Goal: Task Accomplishment & Management: Manage account settings

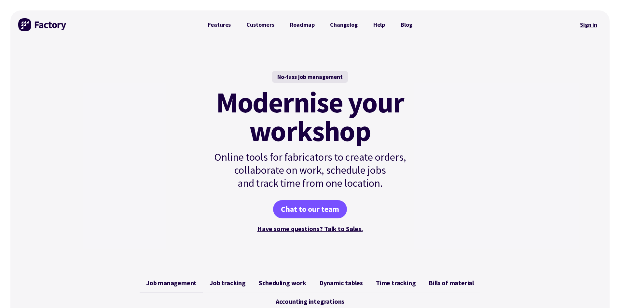
click at [593, 26] on link "Sign in" at bounding box center [589, 24] width 26 height 15
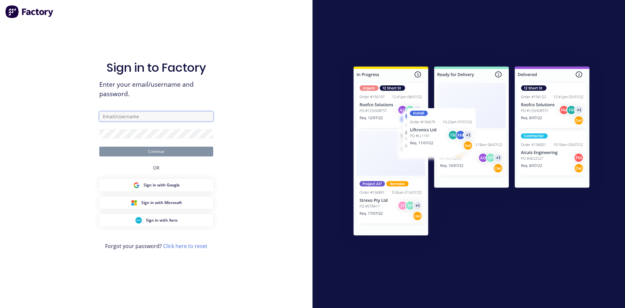
click at [179, 117] on input "text" at bounding box center [156, 116] width 114 height 10
paste input "[EMAIL_ADDRESS][DOMAIN_NAME]"
type input "[EMAIL_ADDRESS][DOMAIN_NAME]"
click at [167, 152] on button "Continue" at bounding box center [156, 152] width 114 height 10
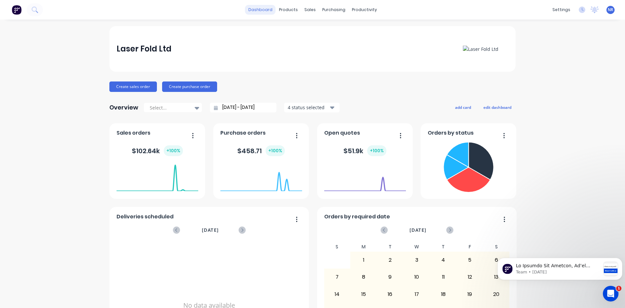
click at [263, 9] on link "dashboard" at bounding box center [260, 10] width 31 height 10
click at [285, 9] on div "products" at bounding box center [288, 10] width 25 height 10
click at [314, 44] on link "Materials" at bounding box center [318, 44] width 86 height 13
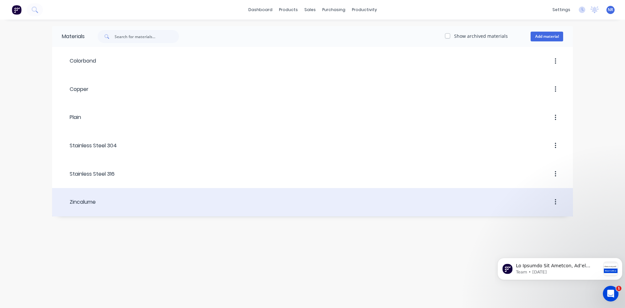
click at [265, 202] on div at bounding box center [330, 202] width 468 height 12
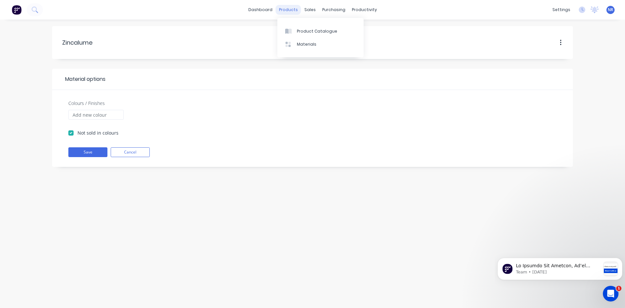
click at [293, 10] on div "products" at bounding box center [288, 10] width 25 height 10
click at [305, 12] on div "sales" at bounding box center [310, 10] width 18 height 10
click at [377, 67] on link "Timesheets" at bounding box center [389, 70] width 86 height 13
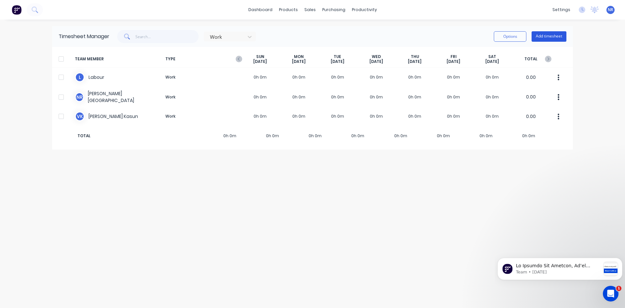
click at [546, 35] on button "Add timesheet" at bounding box center [549, 36] width 35 height 10
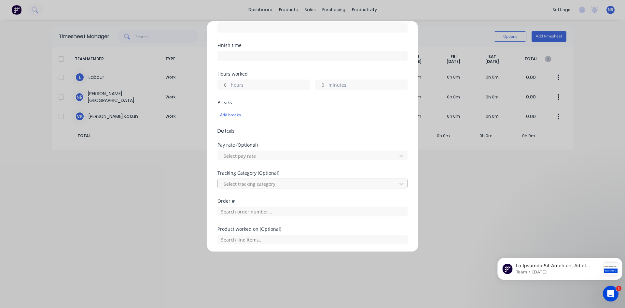
scroll to position [206, 0]
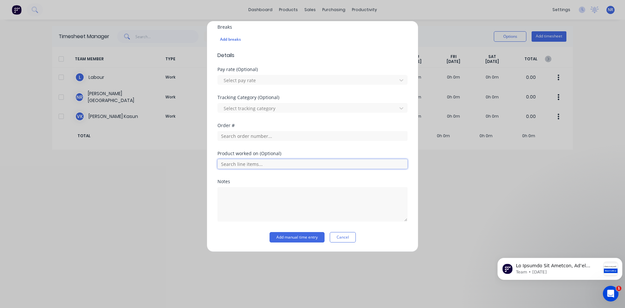
click at [315, 166] on input "text" at bounding box center [312, 164] width 190 height 10
click at [329, 147] on div "Order #" at bounding box center [312, 137] width 190 height 28
click at [341, 240] on button "Cancel" at bounding box center [343, 237] width 26 height 10
click at [341, 240] on div "Timesheet Manager Work Options Add timesheet TEAM MEMBER TYPE [DATE] [DATE] [DA…" at bounding box center [312, 163] width 521 height 275
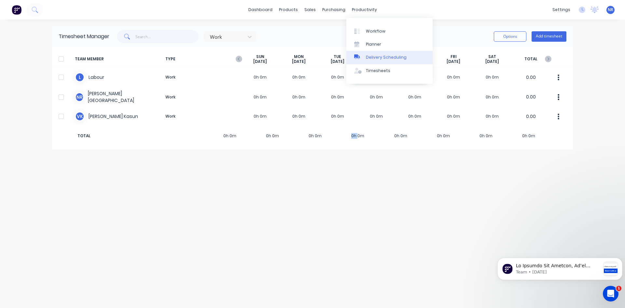
click at [374, 59] on div "Delivery Scheduling" at bounding box center [386, 57] width 41 height 6
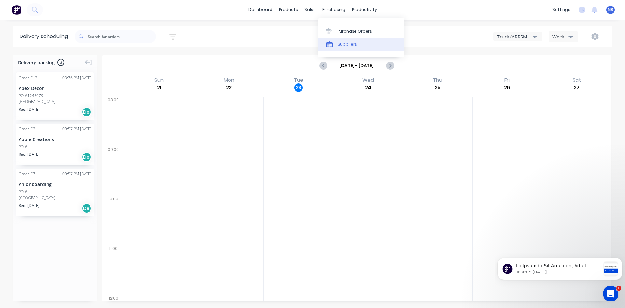
click at [342, 48] on link "Suppliers" at bounding box center [361, 44] width 86 height 13
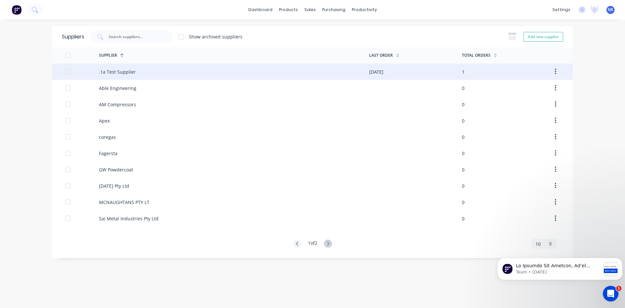
click at [141, 74] on div ".1a Test Supplier" at bounding box center [234, 71] width 270 height 16
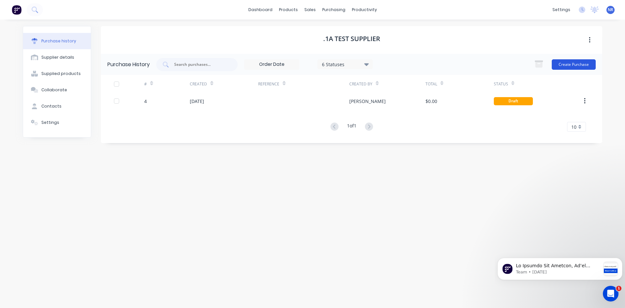
click at [574, 65] on button "Create Purchase" at bounding box center [574, 64] width 44 height 10
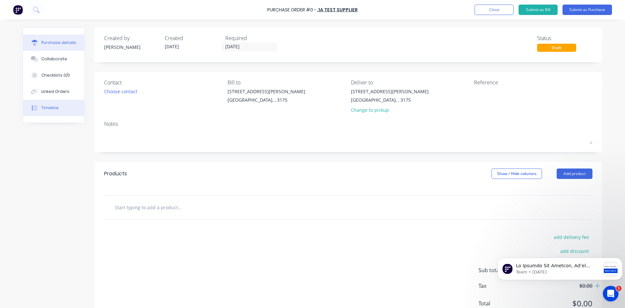
click at [66, 107] on button "Timeline" at bounding box center [53, 108] width 61 height 16
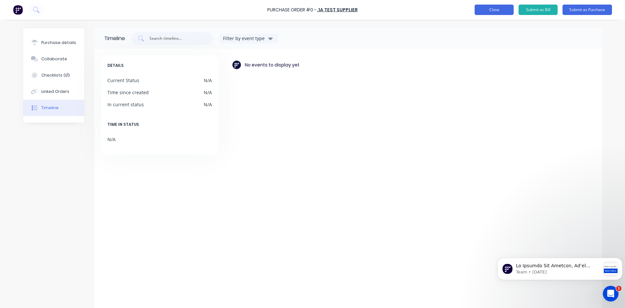
click at [491, 10] on button "Close" at bounding box center [494, 10] width 39 height 10
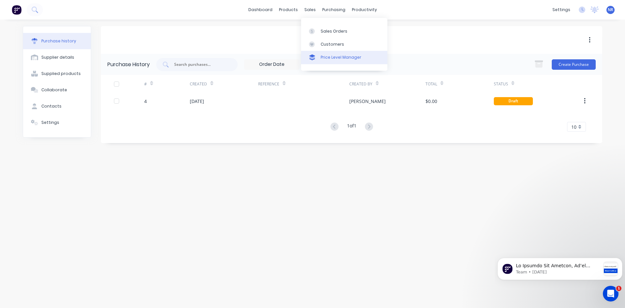
click at [342, 58] on div "Price Level Manager" at bounding box center [341, 57] width 41 height 6
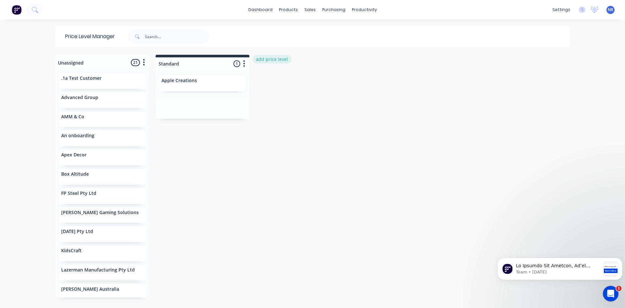
click at [276, 60] on button "add price level" at bounding box center [272, 59] width 39 height 9
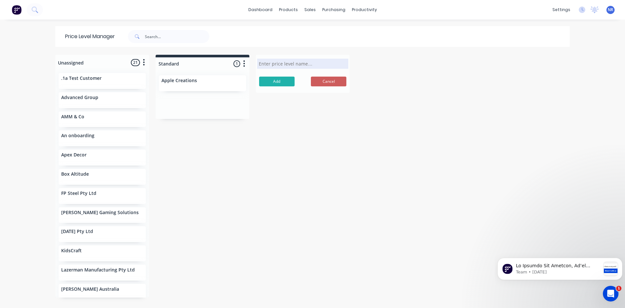
click at [321, 83] on button "Cancel" at bounding box center [328, 82] width 35 height 10
click at [98, 157] on div "Apex Decor" at bounding box center [102, 155] width 82 height 7
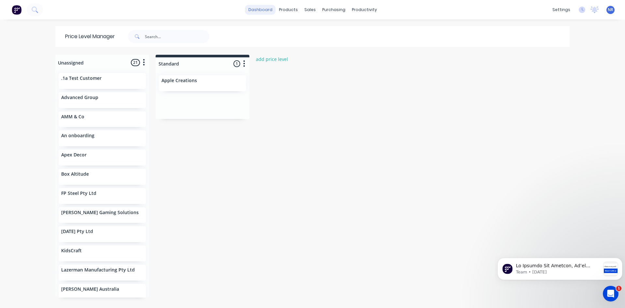
click at [267, 10] on link "dashboard" at bounding box center [260, 10] width 31 height 10
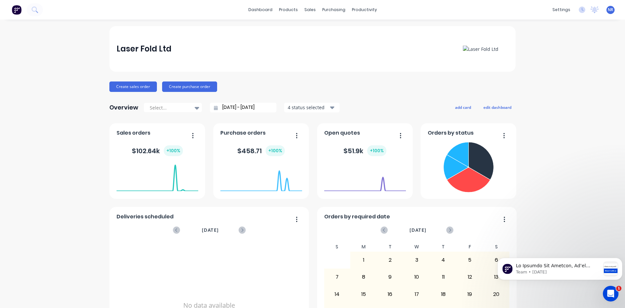
click at [22, 7] on button at bounding box center [17, 9] width 14 height 13
click at [15, 12] on img at bounding box center [17, 10] width 10 height 10
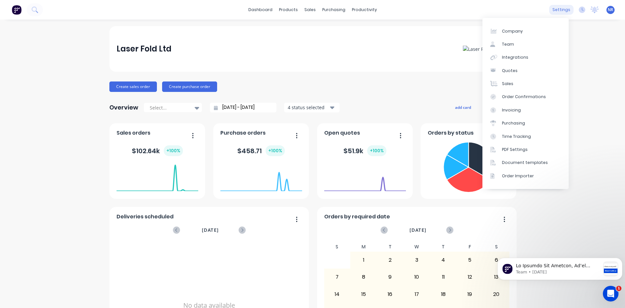
click at [558, 11] on div "settings" at bounding box center [561, 10] width 24 height 10
drag, startPoint x: 525, startPoint y: 59, endPoint x: 530, endPoint y: 59, distance: 4.9
click at [525, 59] on div "Integrations" at bounding box center [515, 57] width 26 height 6
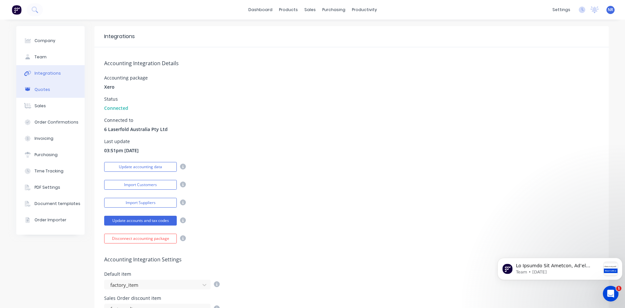
click at [53, 88] on button "Quotes" at bounding box center [50, 89] width 68 height 16
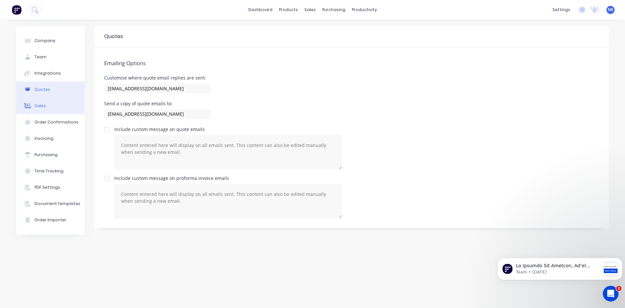
click at [60, 106] on button "Sales" at bounding box center [50, 106] width 68 height 16
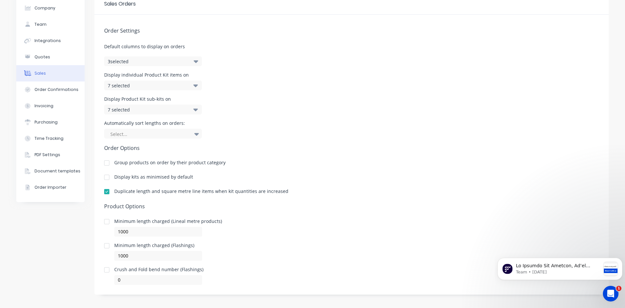
scroll to position [35, 0]
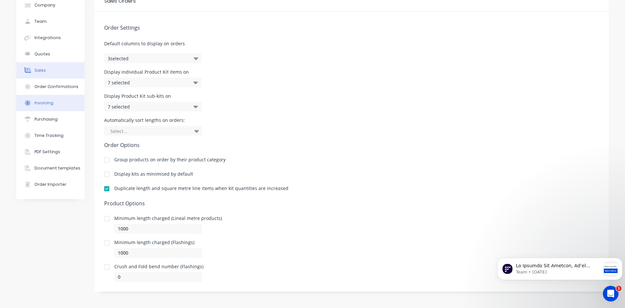
click at [41, 101] on div "Invoicing" at bounding box center [44, 103] width 19 height 6
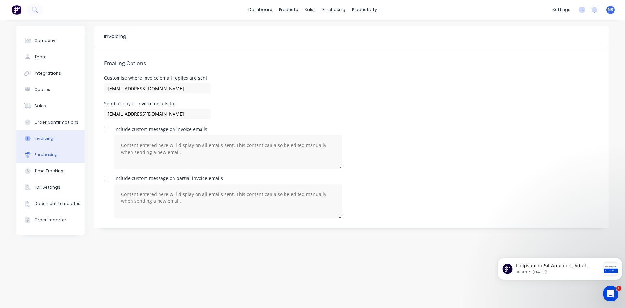
drag, startPoint x: 45, startPoint y: 154, endPoint x: 75, endPoint y: 153, distance: 30.6
click at [45, 154] on div "Purchasing" at bounding box center [46, 155] width 23 height 6
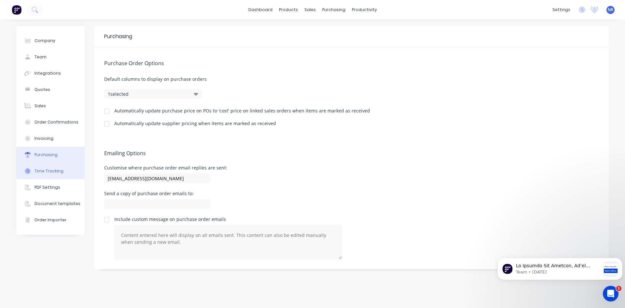
click at [58, 171] on div "Time Tracking" at bounding box center [49, 171] width 29 height 6
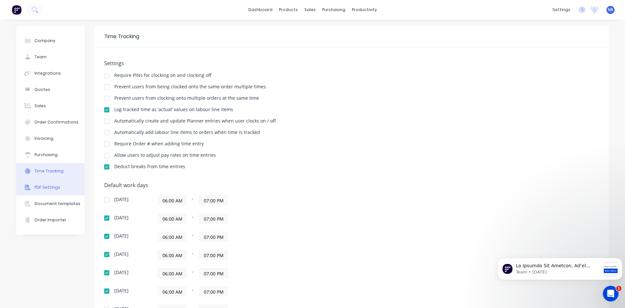
click at [56, 185] on button "PDF Settings" at bounding box center [50, 187] width 68 height 16
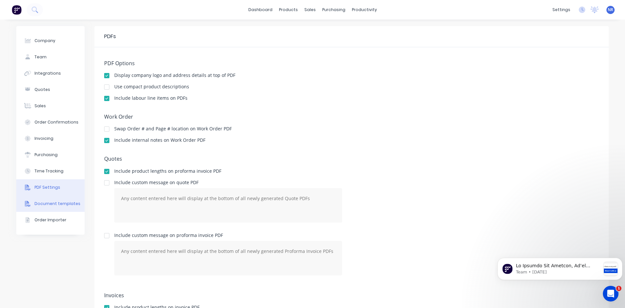
scroll to position [77, 0]
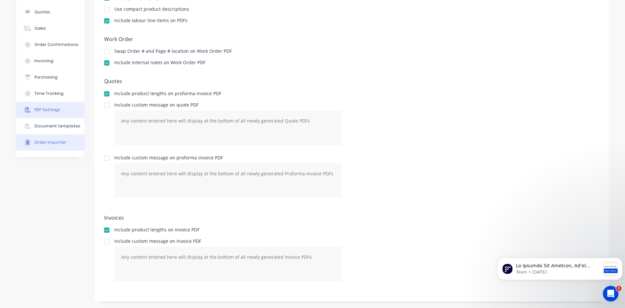
click at [51, 139] on button "Order Importer" at bounding box center [50, 142] width 68 height 16
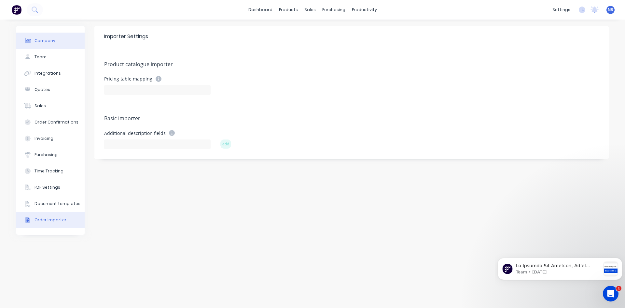
click at [45, 46] on button "Company" at bounding box center [50, 41] width 68 height 16
select select "AU"
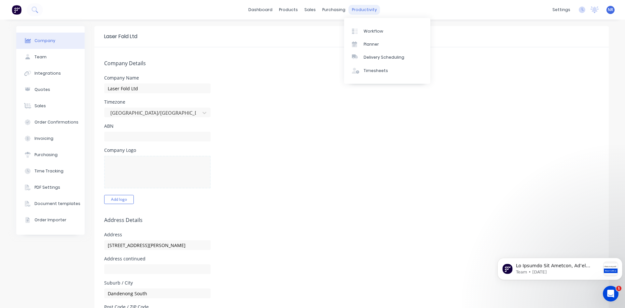
click at [359, 11] on div "productivity" at bounding box center [365, 10] width 32 height 10
click at [268, 12] on link "dashboard" at bounding box center [260, 10] width 31 height 10
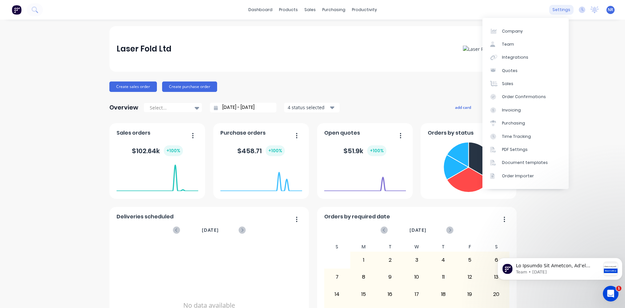
click at [555, 11] on div "settings" at bounding box center [561, 10] width 24 height 10
click at [523, 42] on link "Team" at bounding box center [526, 44] width 86 height 13
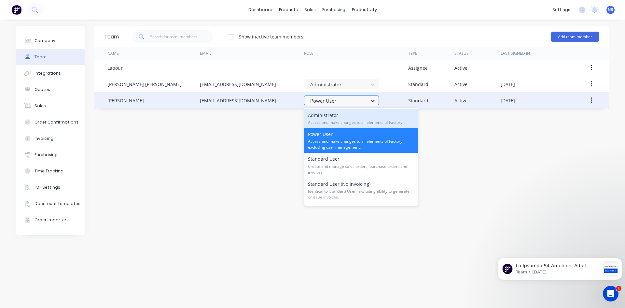
click at [371, 102] on icon at bounding box center [373, 100] width 7 height 7
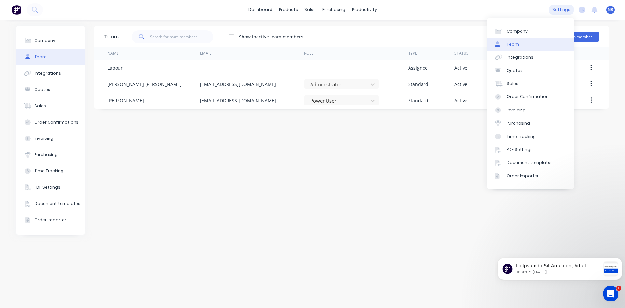
click at [565, 6] on div "settings" at bounding box center [561, 10] width 24 height 10
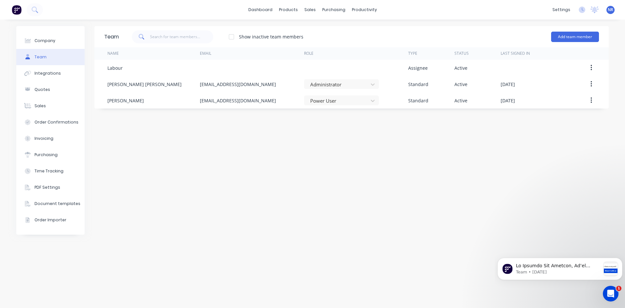
click at [609, 10] on span "NR" at bounding box center [611, 10] width 6 height 6
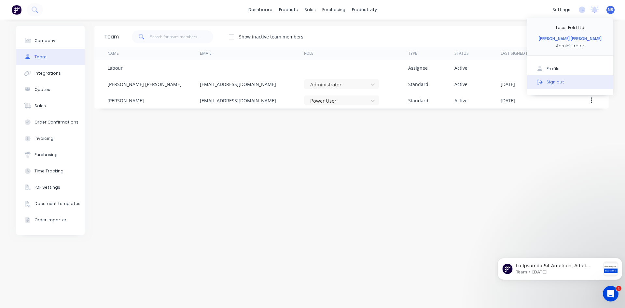
click at [558, 82] on div "Sign out" at bounding box center [556, 82] width 18 height 6
